Goal: Use online tool/utility: Utilize a website feature to perform a specific function

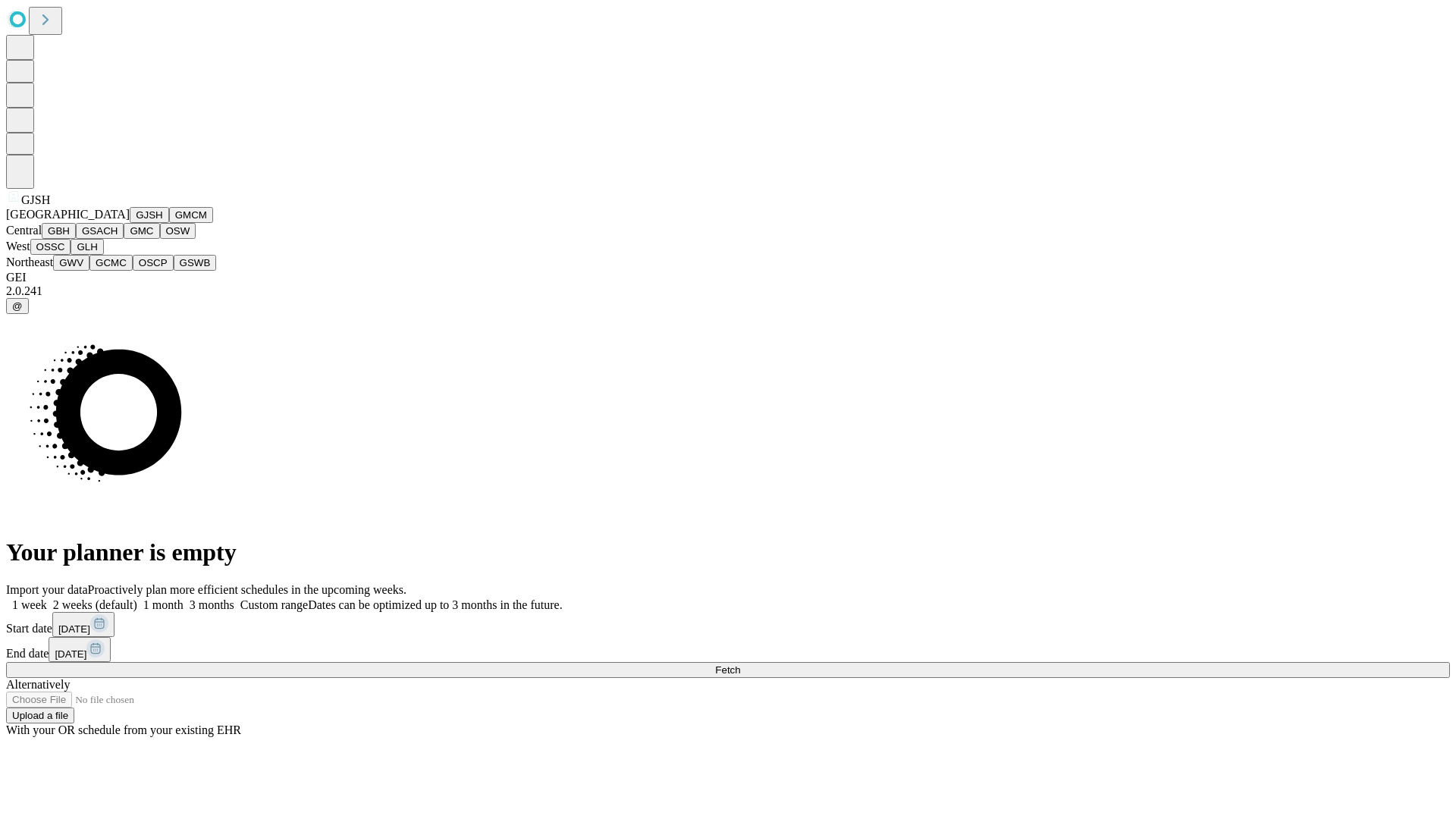
click at [130, 223] on button "GJSH" at bounding box center [149, 215] width 40 height 16
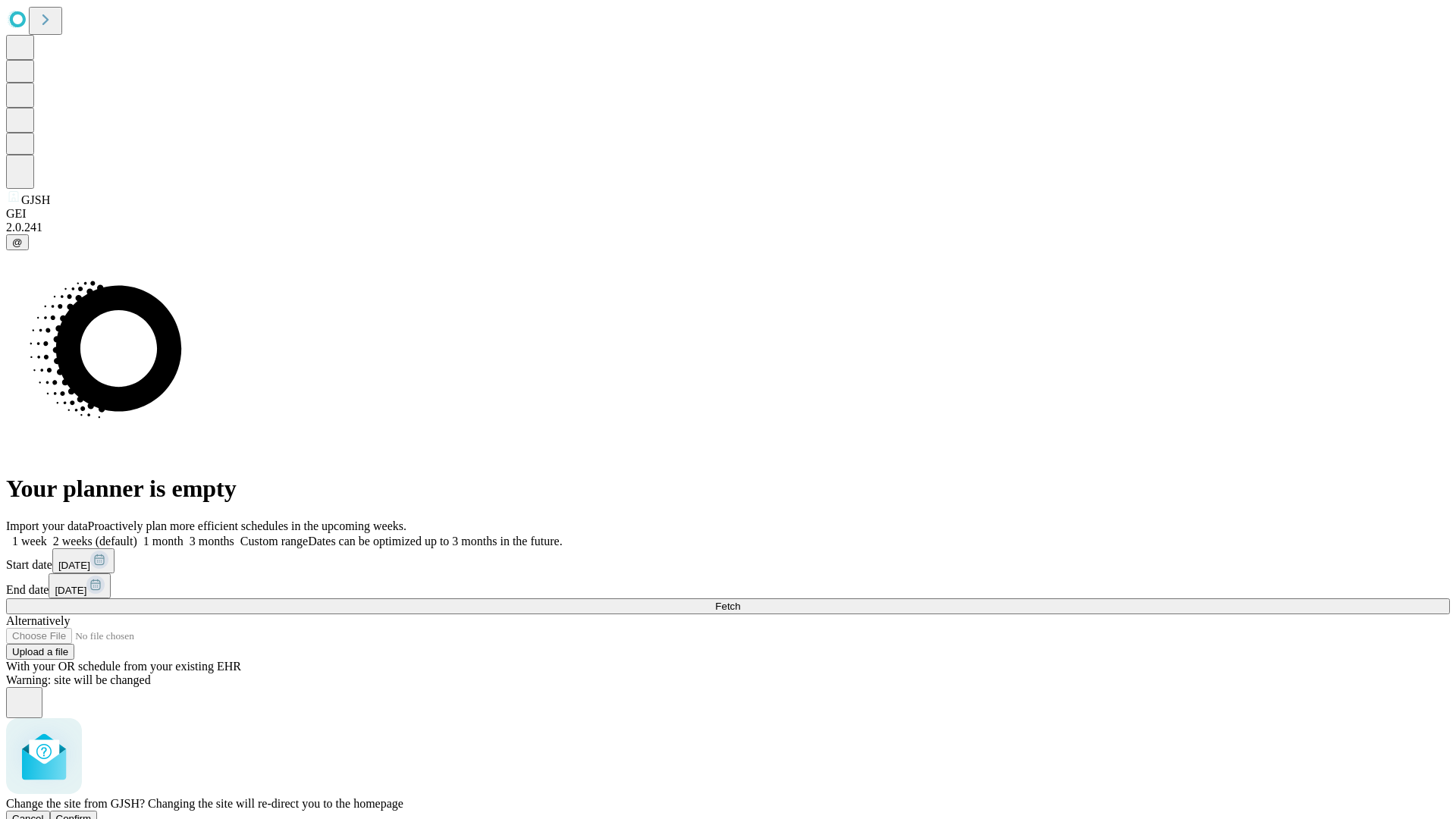
click at [92, 813] on span "Confirm" at bounding box center [73, 818] width 35 height 11
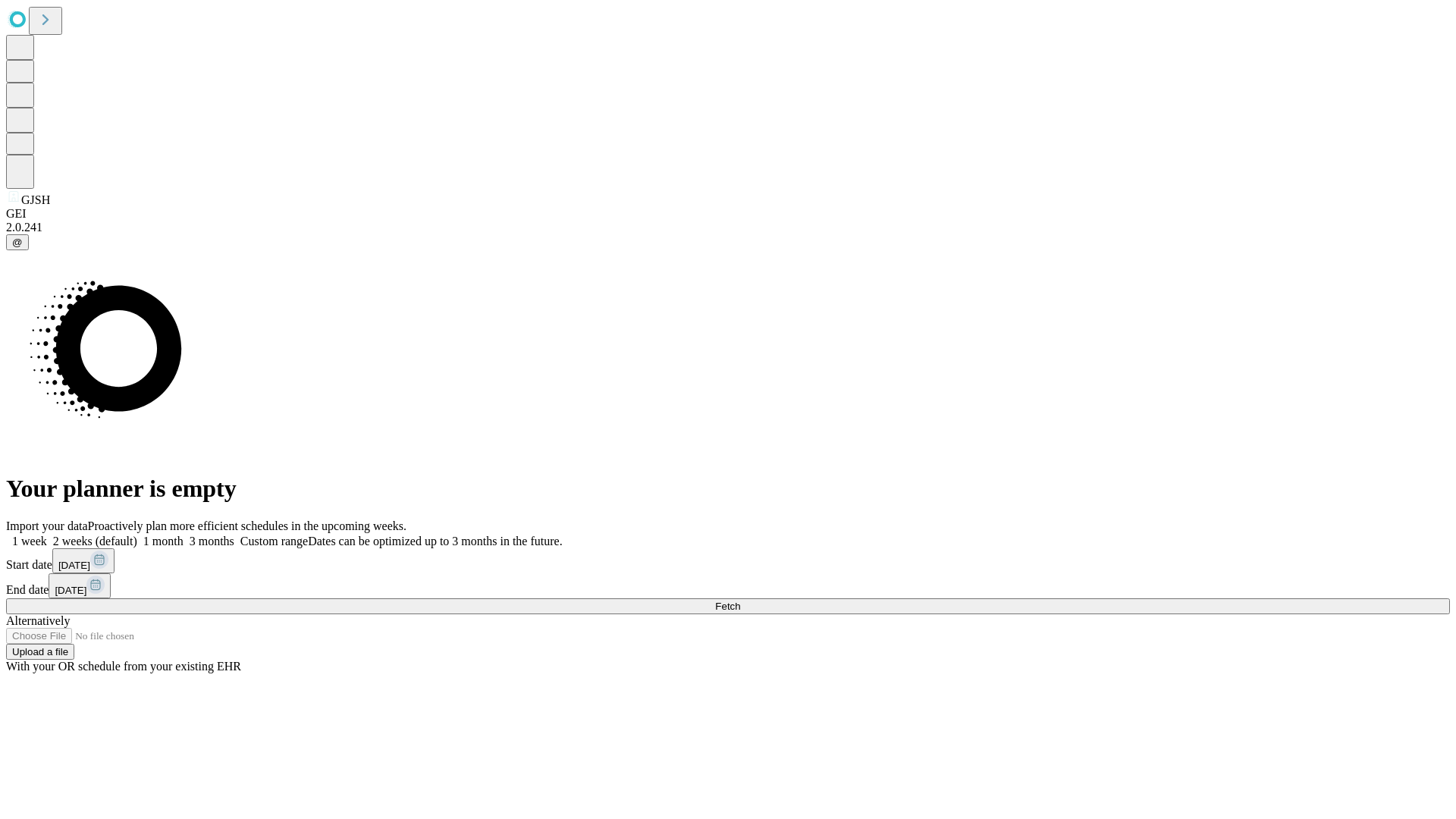
click at [184, 535] on label "1 month" at bounding box center [160, 541] width 46 height 13
click at [740, 600] on span "Fetch" at bounding box center [728, 605] width 25 height 11
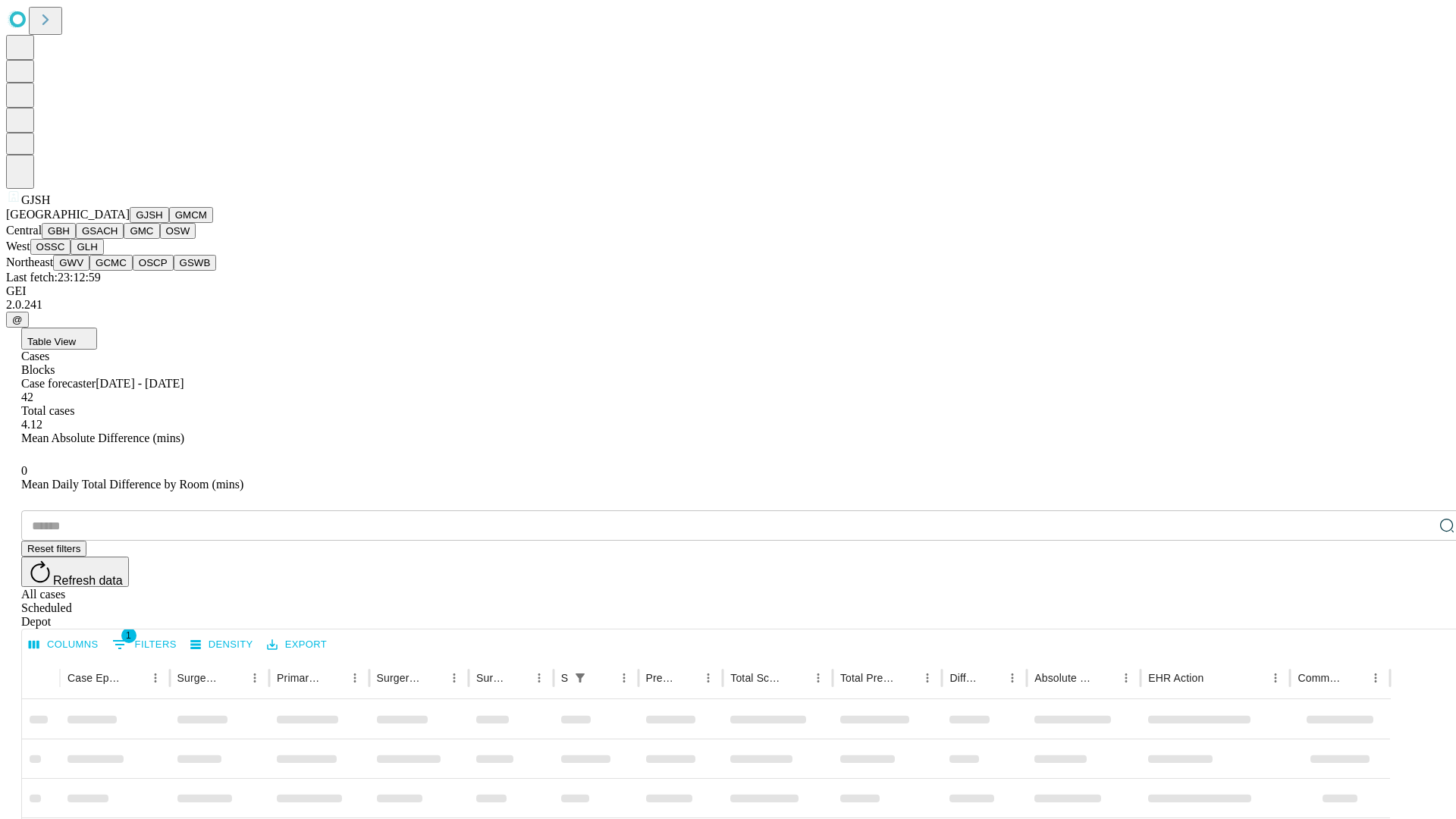
click at [169, 223] on button "GMCM" at bounding box center [191, 215] width 44 height 16
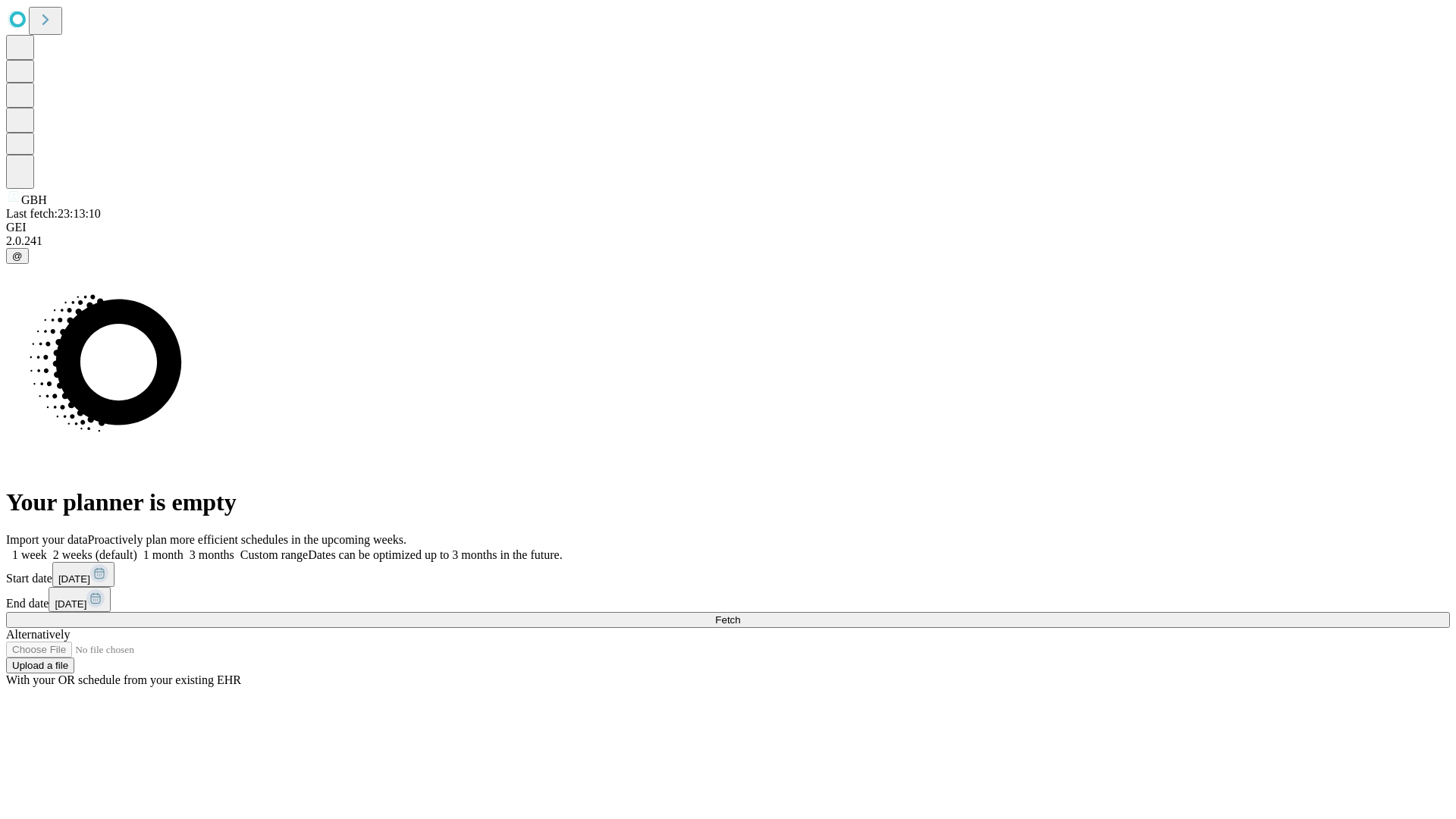
click at [184, 548] on label "1 month" at bounding box center [160, 554] width 46 height 13
click at [740, 614] on span "Fetch" at bounding box center [728, 619] width 25 height 11
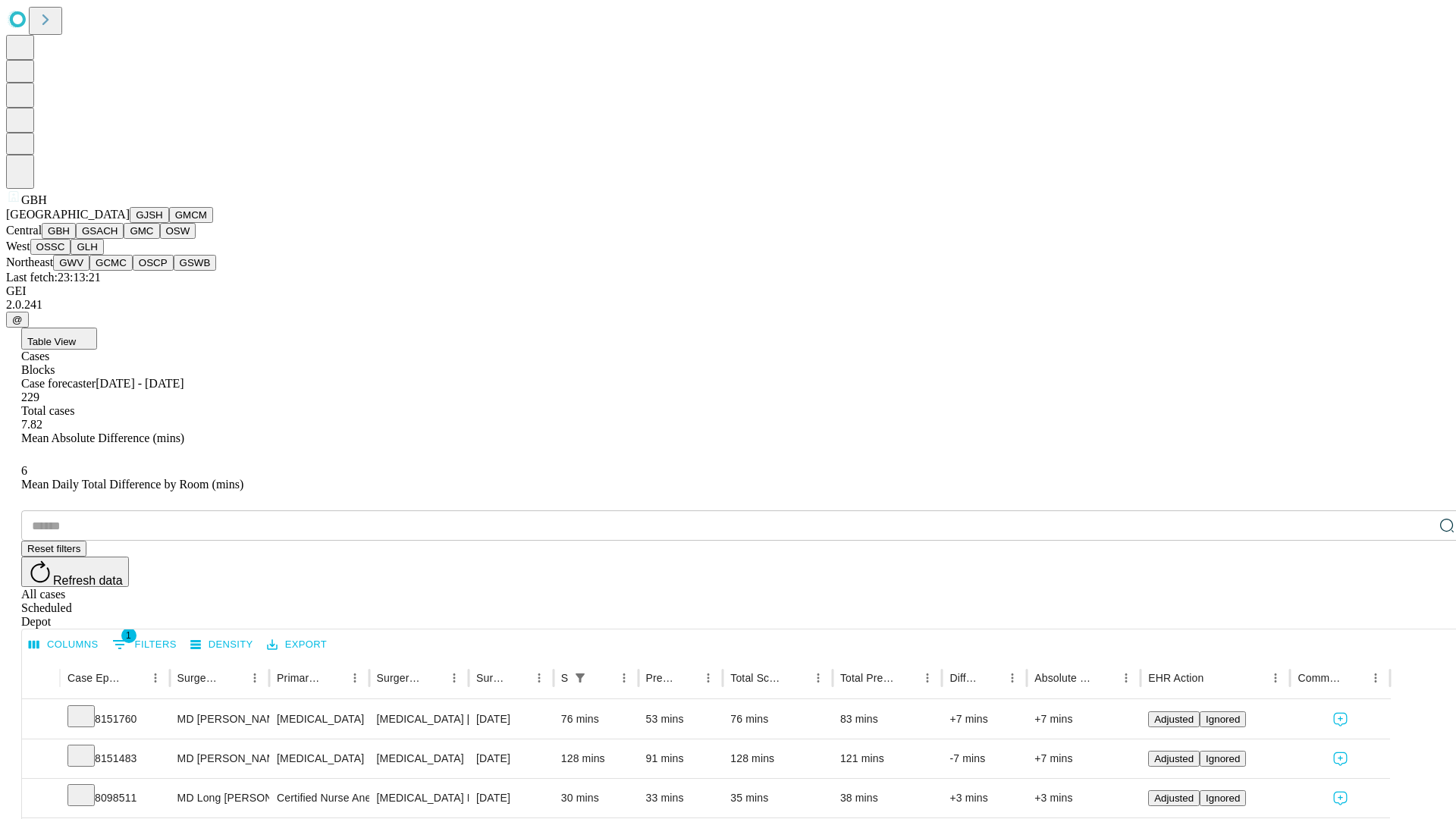
click at [118, 239] on button "GSACH" at bounding box center [100, 231] width 48 height 16
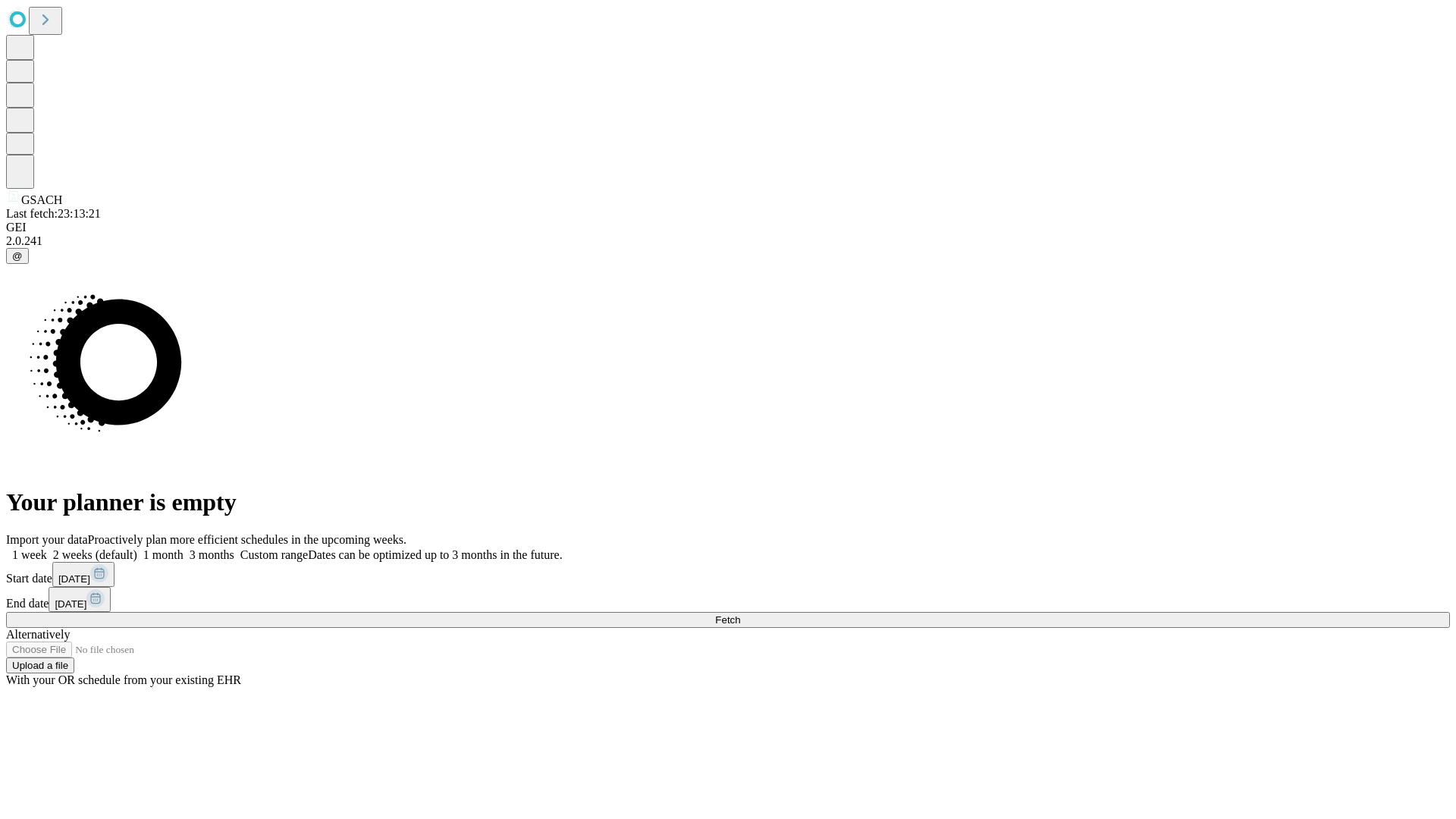
click at [184, 548] on label "1 month" at bounding box center [160, 554] width 46 height 13
click at [740, 614] on span "Fetch" at bounding box center [728, 619] width 25 height 11
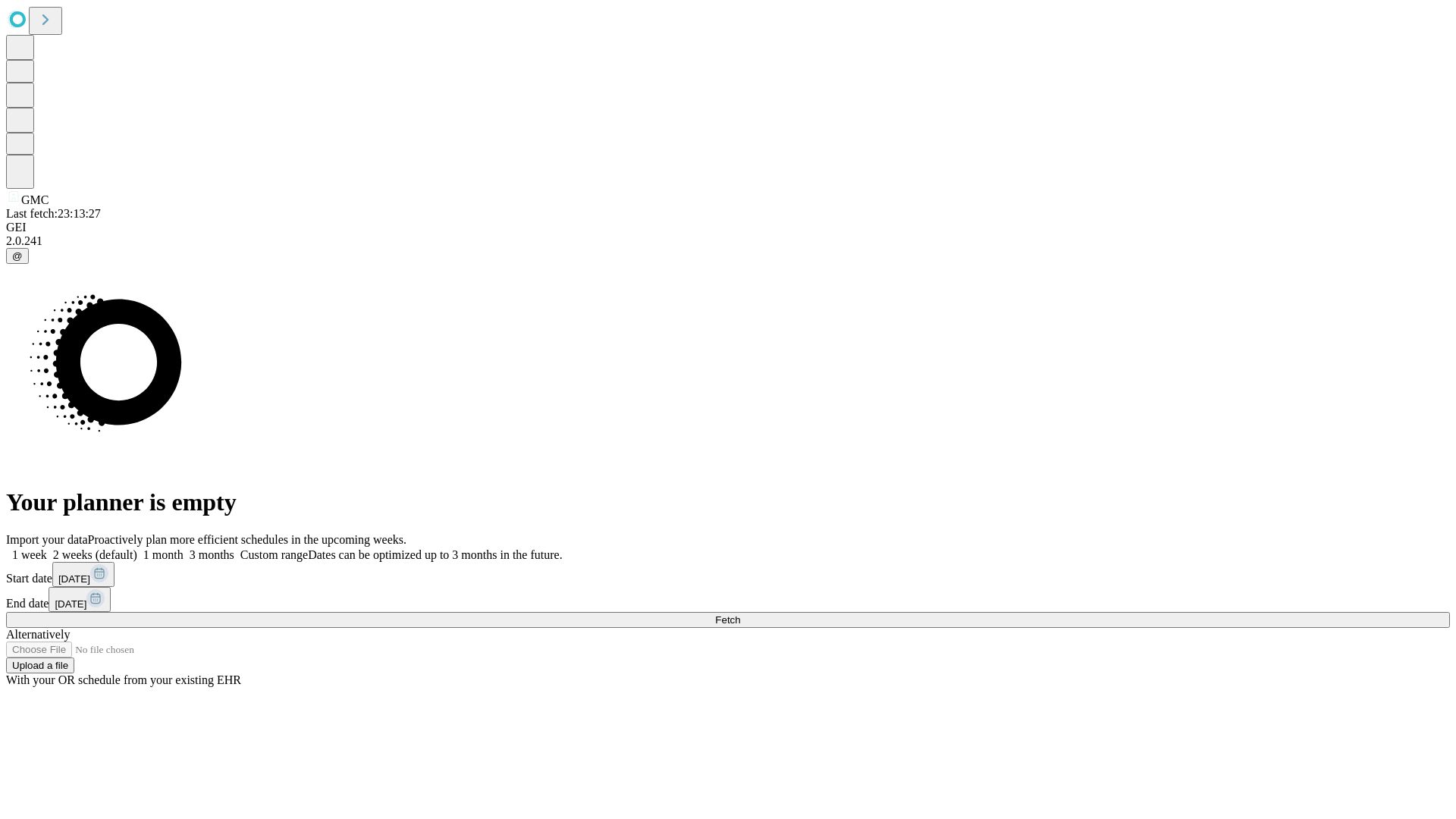
click at [184, 548] on label "1 month" at bounding box center [160, 554] width 46 height 13
click at [740, 614] on span "Fetch" at bounding box center [728, 619] width 25 height 11
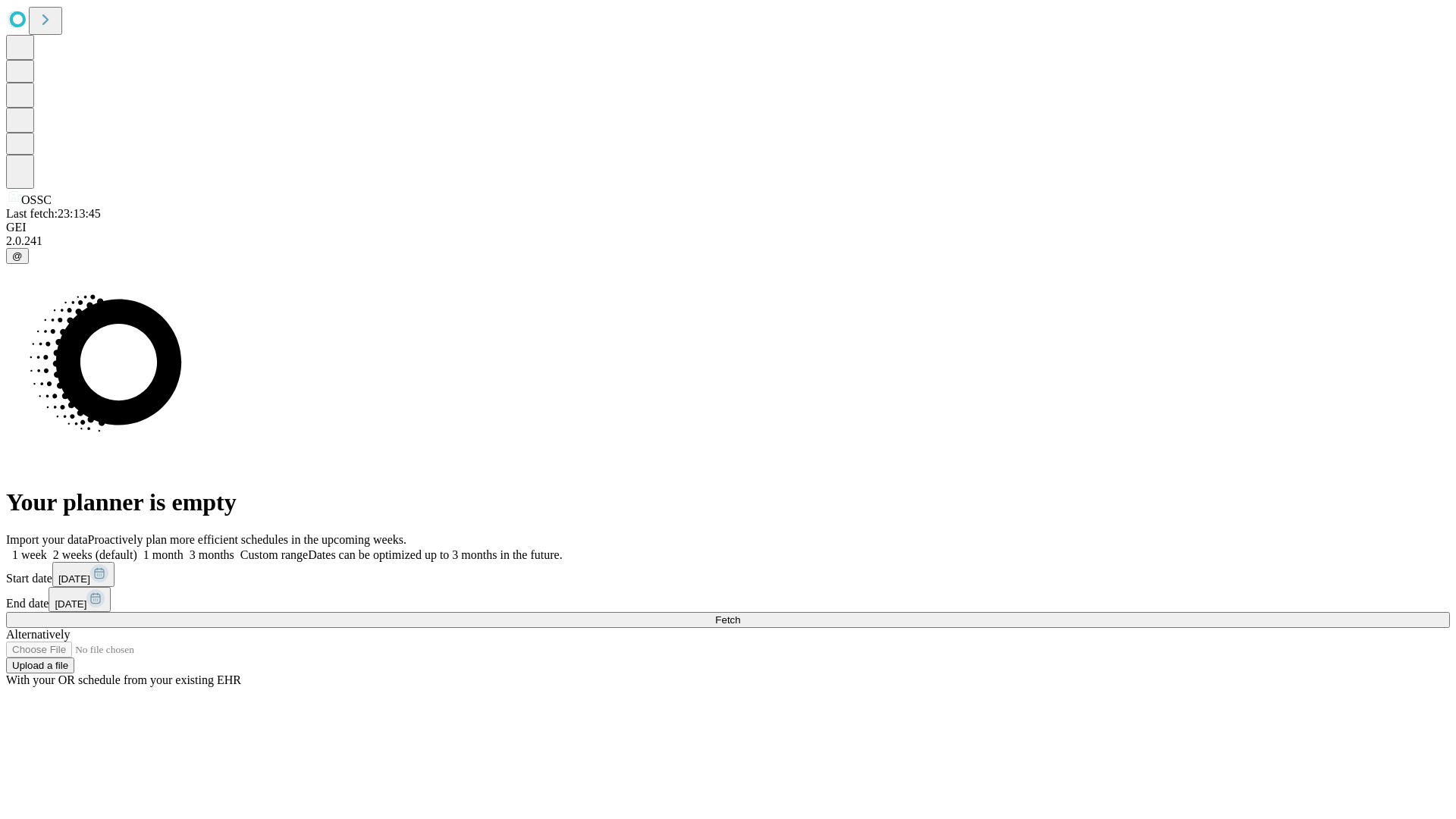
click at [740, 614] on span "Fetch" at bounding box center [728, 619] width 25 height 11
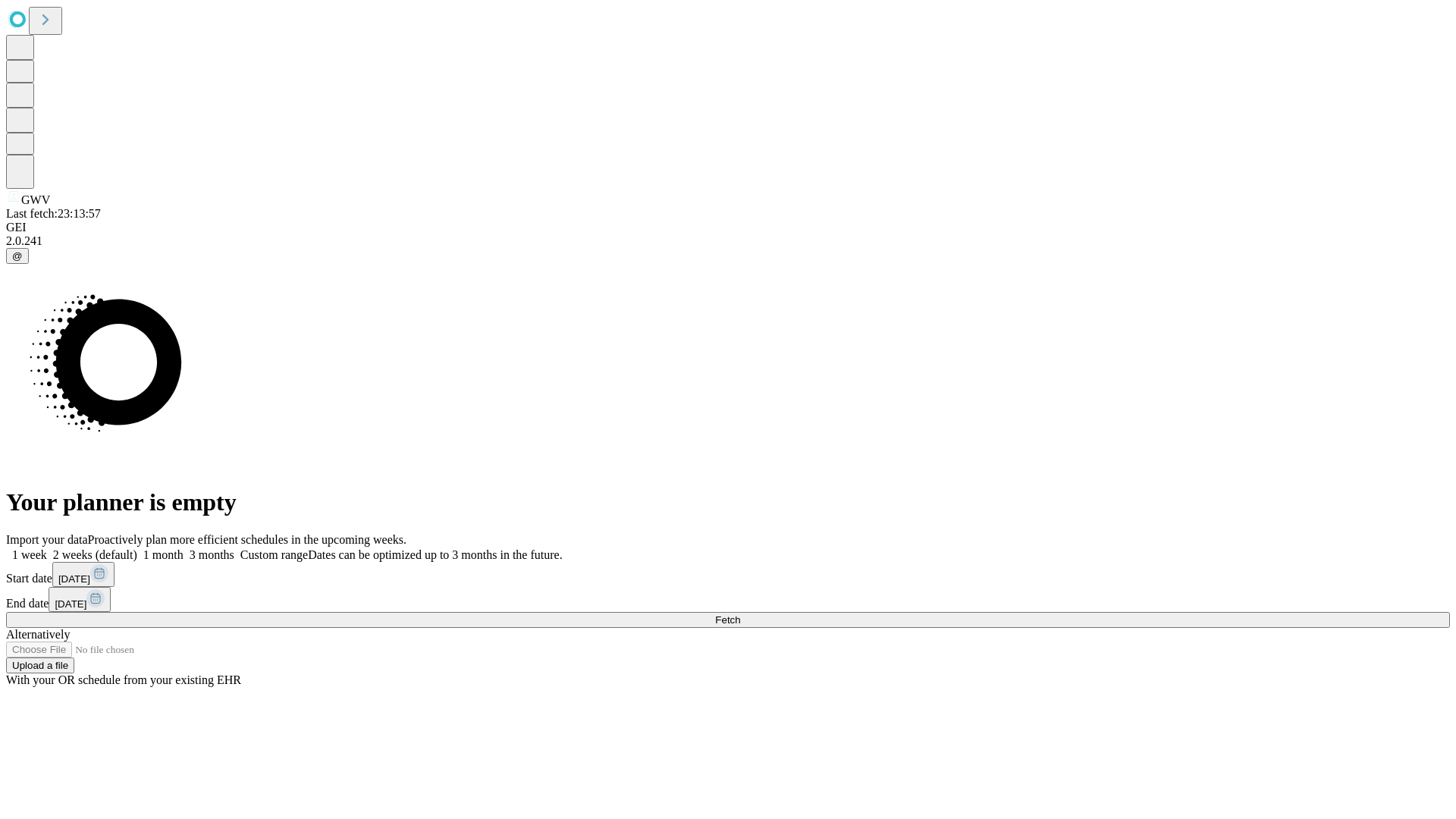
click at [184, 548] on label "1 month" at bounding box center [160, 554] width 46 height 13
click at [740, 614] on span "Fetch" at bounding box center [728, 619] width 25 height 11
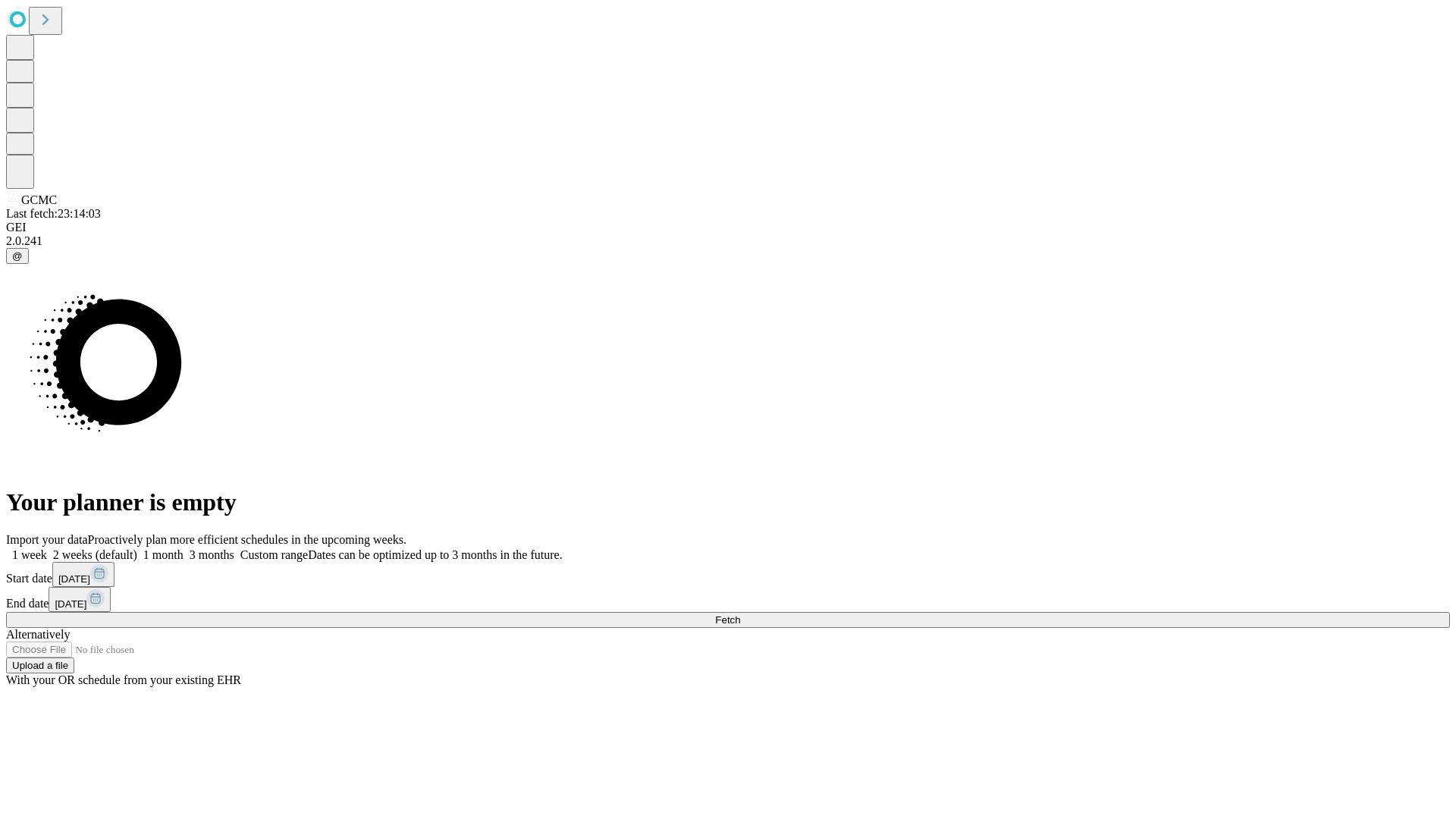
click at [740, 614] on span "Fetch" at bounding box center [728, 619] width 25 height 11
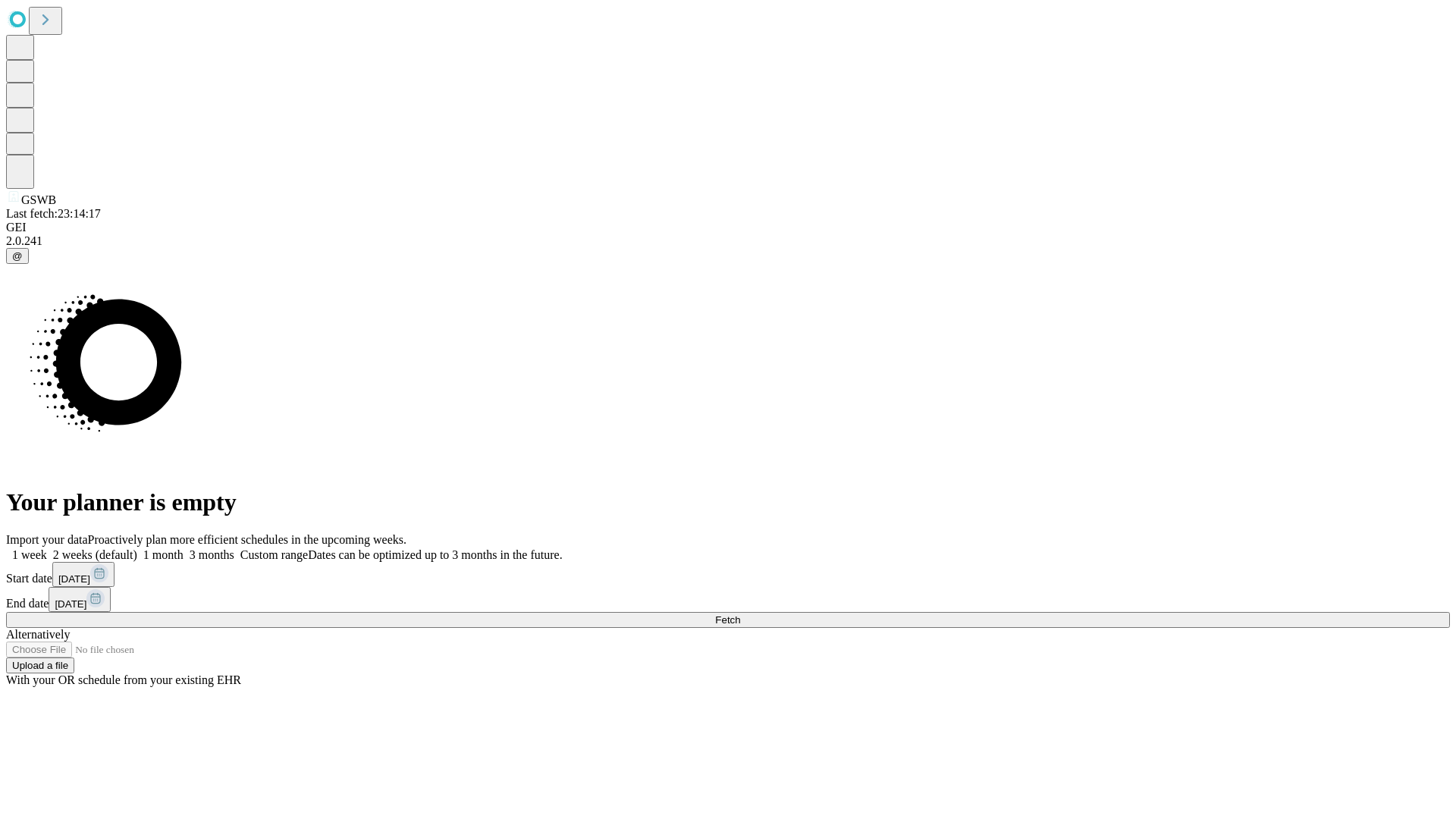
click at [184, 548] on label "1 month" at bounding box center [160, 554] width 46 height 13
click at [740, 614] on span "Fetch" at bounding box center [728, 619] width 25 height 11
